Goal: Task Accomplishment & Management: Use online tool/utility

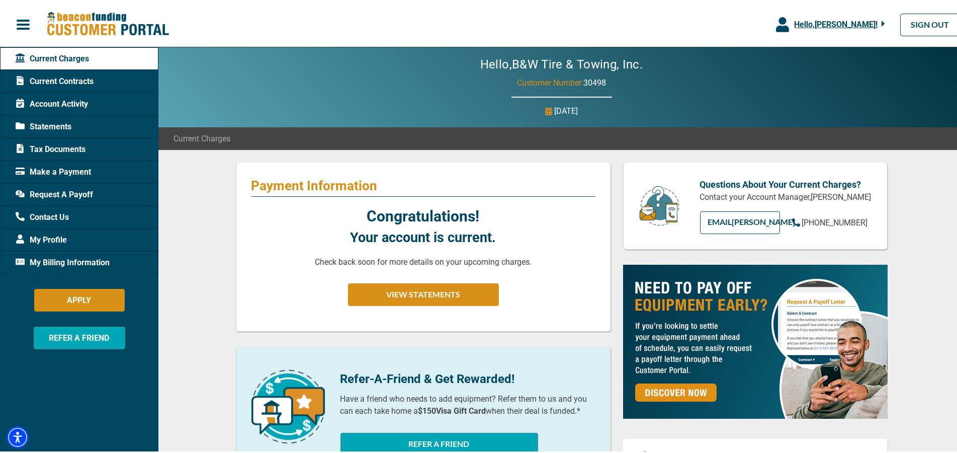
click at [64, 189] on span "Request A Payoff" at bounding box center [54, 193] width 77 height 12
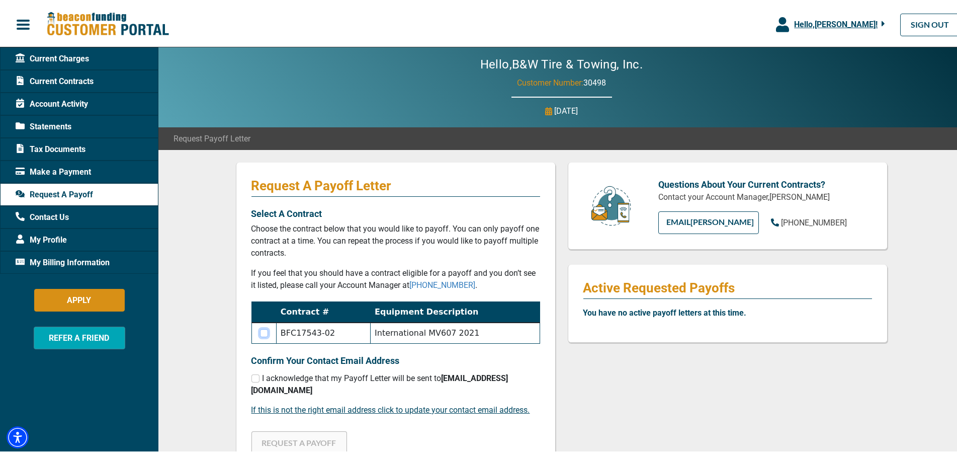
click at [262, 332] on input "checkbox" at bounding box center [264, 331] width 8 height 8
checkbox input "true"
click at [251, 378] on input "checkbox" at bounding box center [255, 376] width 8 height 8
checkbox input "true"
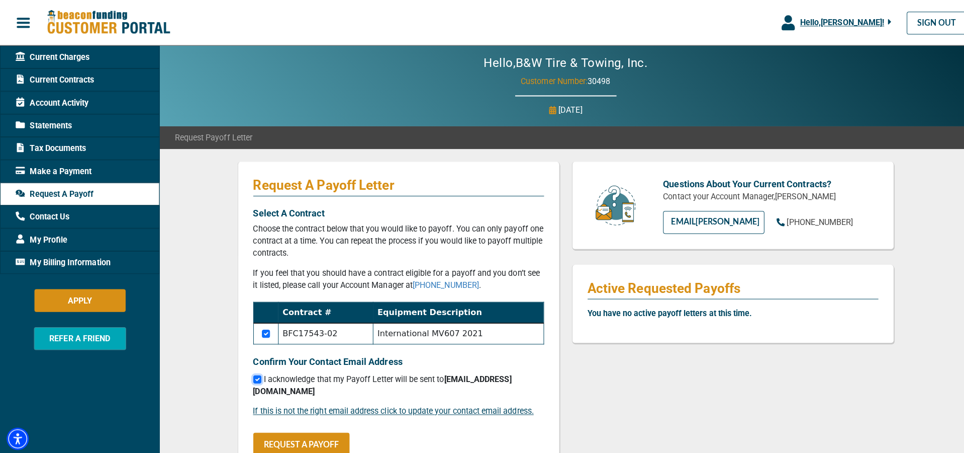
scroll to position [101, 0]
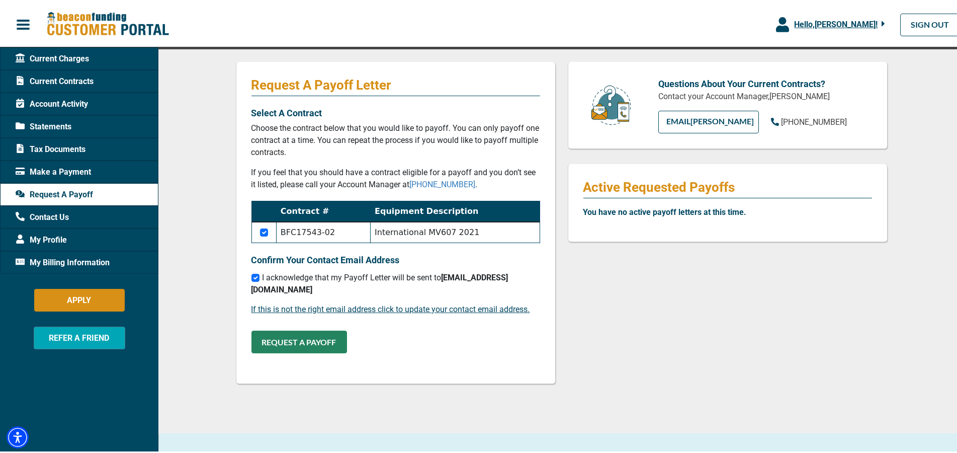
click at [294, 328] on button "REQUEST A PAYOFF" at bounding box center [299, 339] width 96 height 23
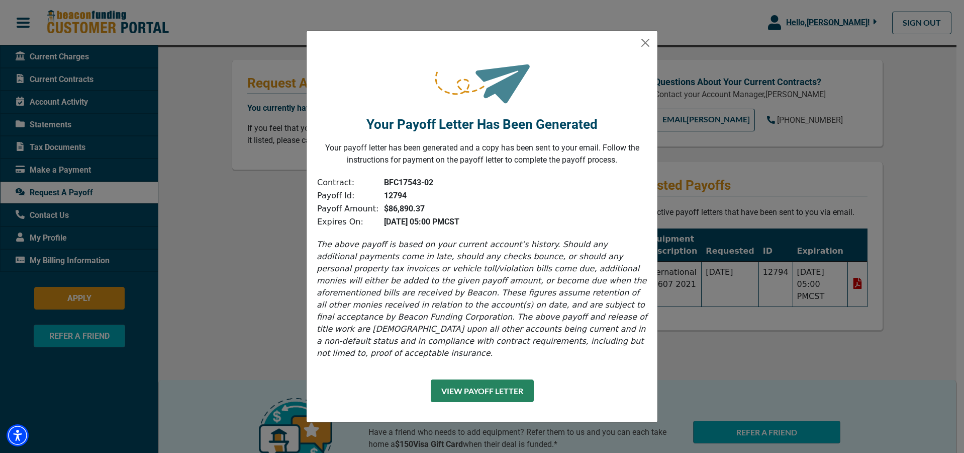
click at [526, 385] on button "View Payoff Letter" at bounding box center [482, 390] width 103 height 23
